Goal: Task Accomplishment & Management: Complete application form

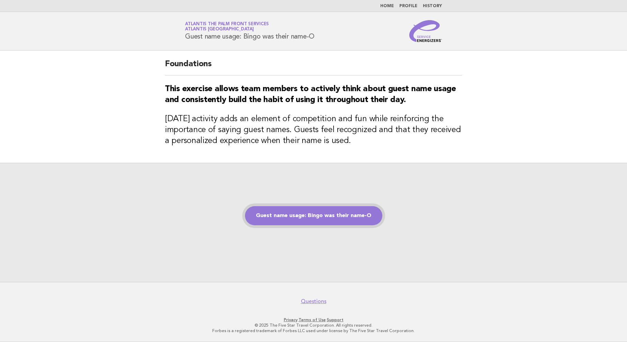
click at [308, 212] on link "Guest name usage: Bingo was their name-O" at bounding box center [313, 215] width 137 height 19
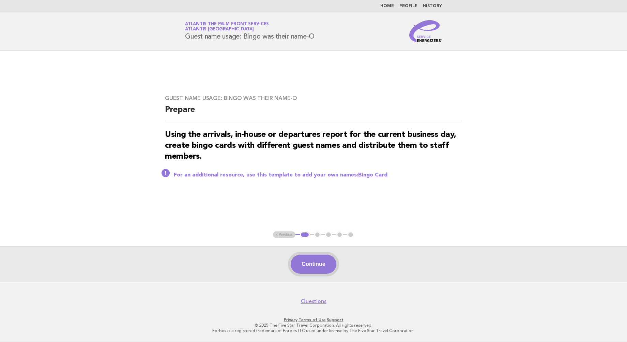
click at [310, 261] on button "Continue" at bounding box center [313, 263] width 45 height 19
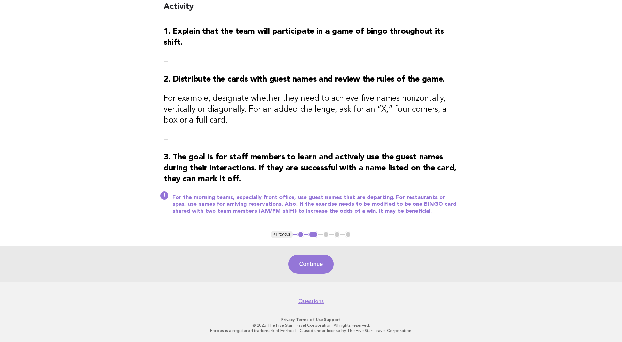
scroll to position [69, 0]
click at [315, 262] on button "Continue" at bounding box center [310, 263] width 45 height 19
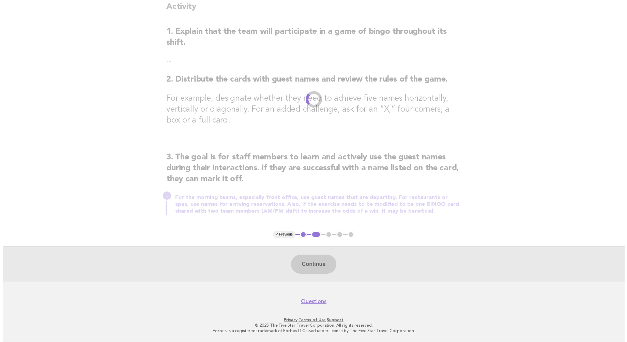
scroll to position [0, 0]
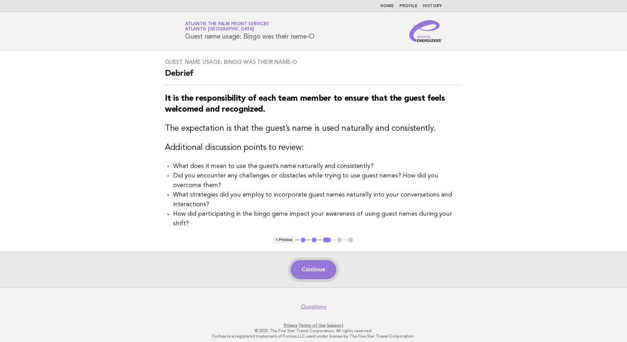
click at [312, 264] on button "Continue" at bounding box center [313, 269] width 45 height 19
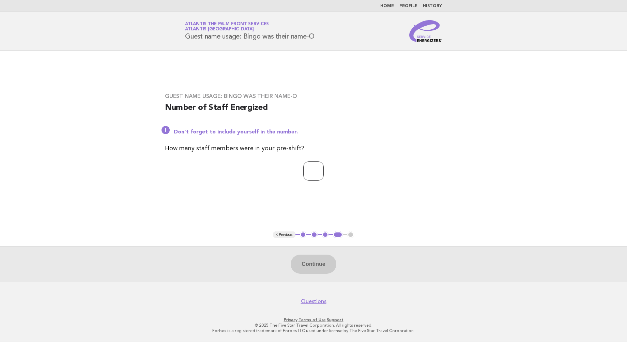
click at [303, 170] on input "number" at bounding box center [313, 170] width 20 height 19
type input "*"
click at [318, 259] on button "Continue" at bounding box center [313, 263] width 45 height 19
